Goal: Transaction & Acquisition: Subscribe to service/newsletter

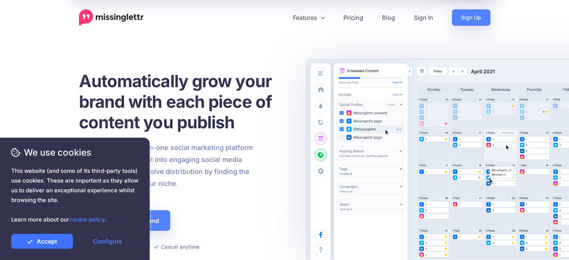
click at [62, 242] on link "Accept" at bounding box center [42, 241] width 62 height 15
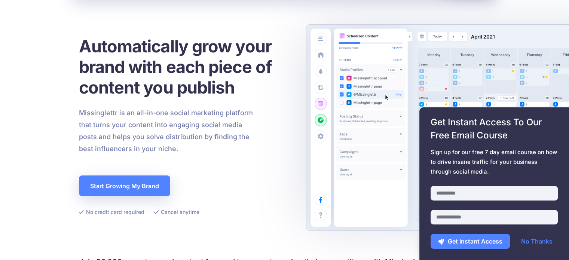
scroll to position [75, 0]
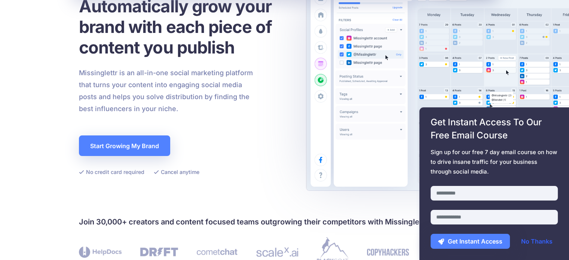
click at [536, 242] on link "No Thanks" at bounding box center [537, 241] width 46 height 15
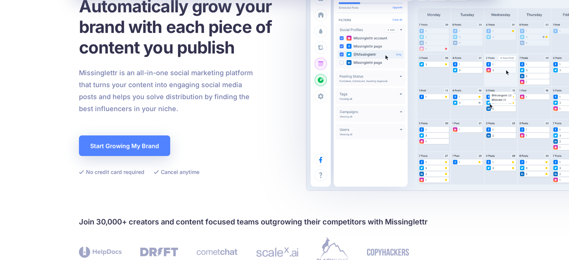
scroll to position [0, 0]
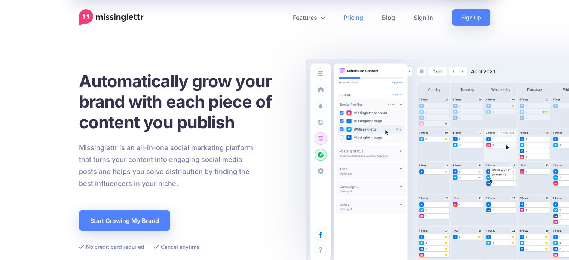
click at [353, 16] on link "Pricing" at bounding box center [353, 17] width 39 height 16
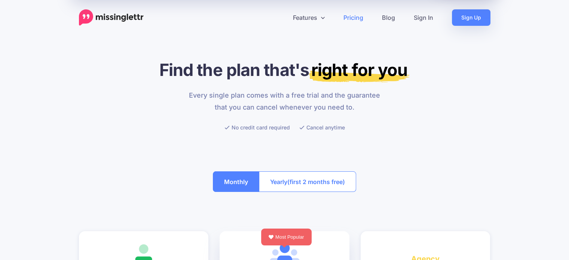
click at [81, 106] on div "Every single plan comes with a free trial and the guarantee that you can cancel…" at bounding box center [284, 110] width 423 height 43
click at [124, 16] on img at bounding box center [111, 17] width 65 height 16
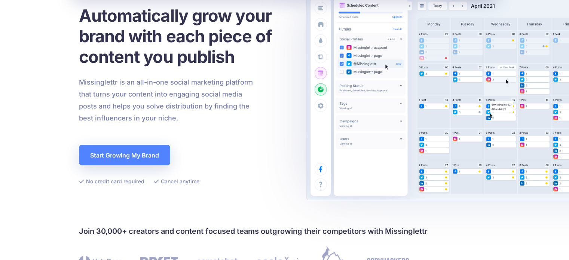
scroll to position [150, 0]
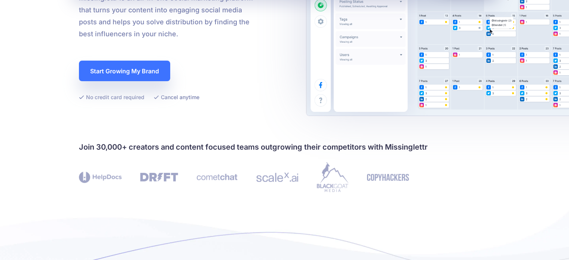
click at [116, 70] on link "Start Growing My Brand" at bounding box center [124, 71] width 91 height 21
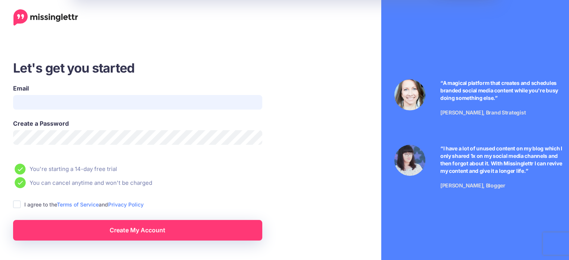
click at [43, 104] on input "Email" at bounding box center [137, 102] width 249 height 15
type input "**********"
click at [83, 127] on label "Create a Password" at bounding box center [137, 123] width 249 height 9
click at [14, 203] on ins at bounding box center [16, 204] width 7 height 7
click at [71, 223] on link "Create My Account" at bounding box center [137, 230] width 249 height 21
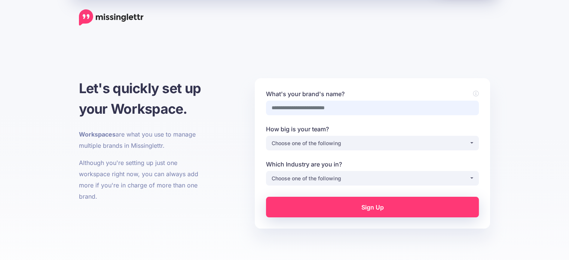
click at [308, 106] on input "What's your brand's name?" at bounding box center [372, 108] width 213 height 15
click at [320, 103] on input "What's your brand's name?" at bounding box center [372, 108] width 213 height 15
type input "**********"
click at [298, 143] on div "Choose one of the following" at bounding box center [371, 143] width 198 height 9
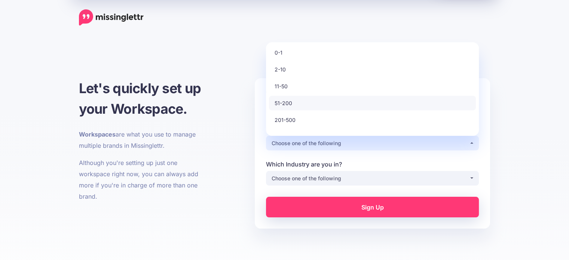
click at [295, 104] on link "51-200" at bounding box center [372, 103] width 207 height 15
select select "*"
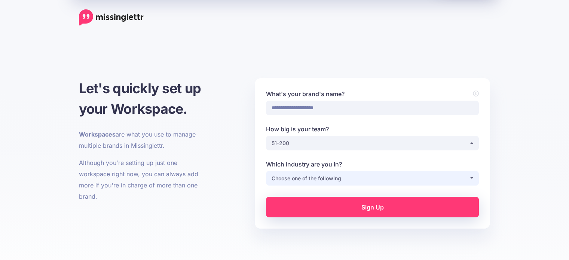
click at [314, 178] on div "Choose one of the following" at bounding box center [371, 178] width 198 height 9
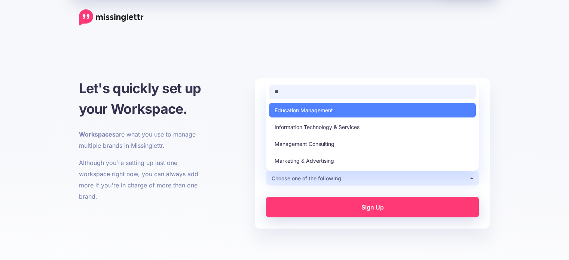
type input "*"
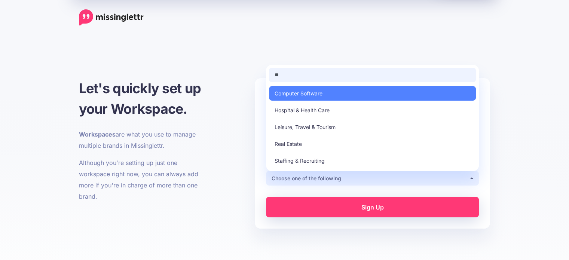
type input "*"
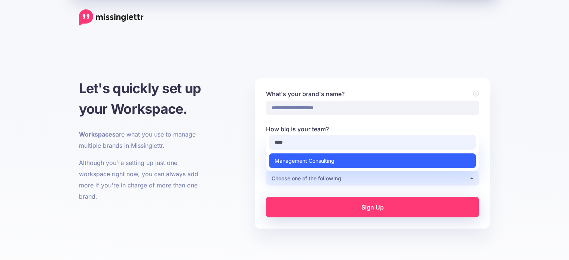
type input "****"
click at [315, 161] on span "Management Consulting" at bounding box center [305, 160] width 60 height 9
select select "**********"
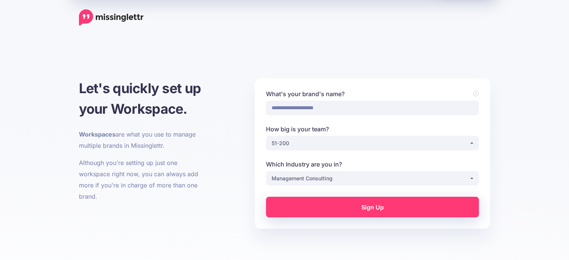
click at [349, 209] on link "Sign Up" at bounding box center [372, 207] width 213 height 21
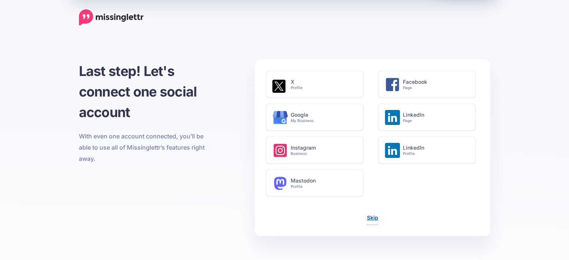
click at [371, 220] on link "Skip" at bounding box center [372, 217] width 11 height 6
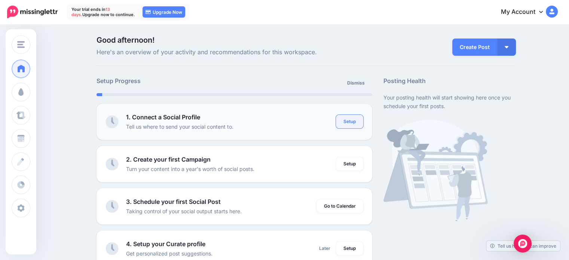
click at [351, 121] on link "Setup" at bounding box center [349, 121] width 27 height 13
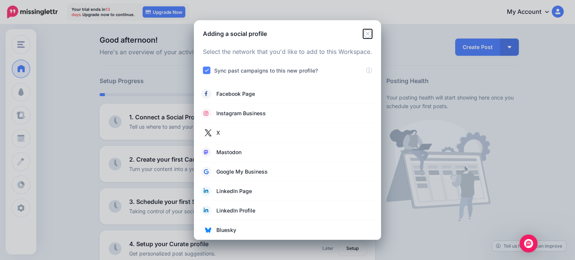
click at [364, 33] on icon "Close" at bounding box center [367, 33] width 9 height 9
